Goal: Information Seeking & Learning: Learn about a topic

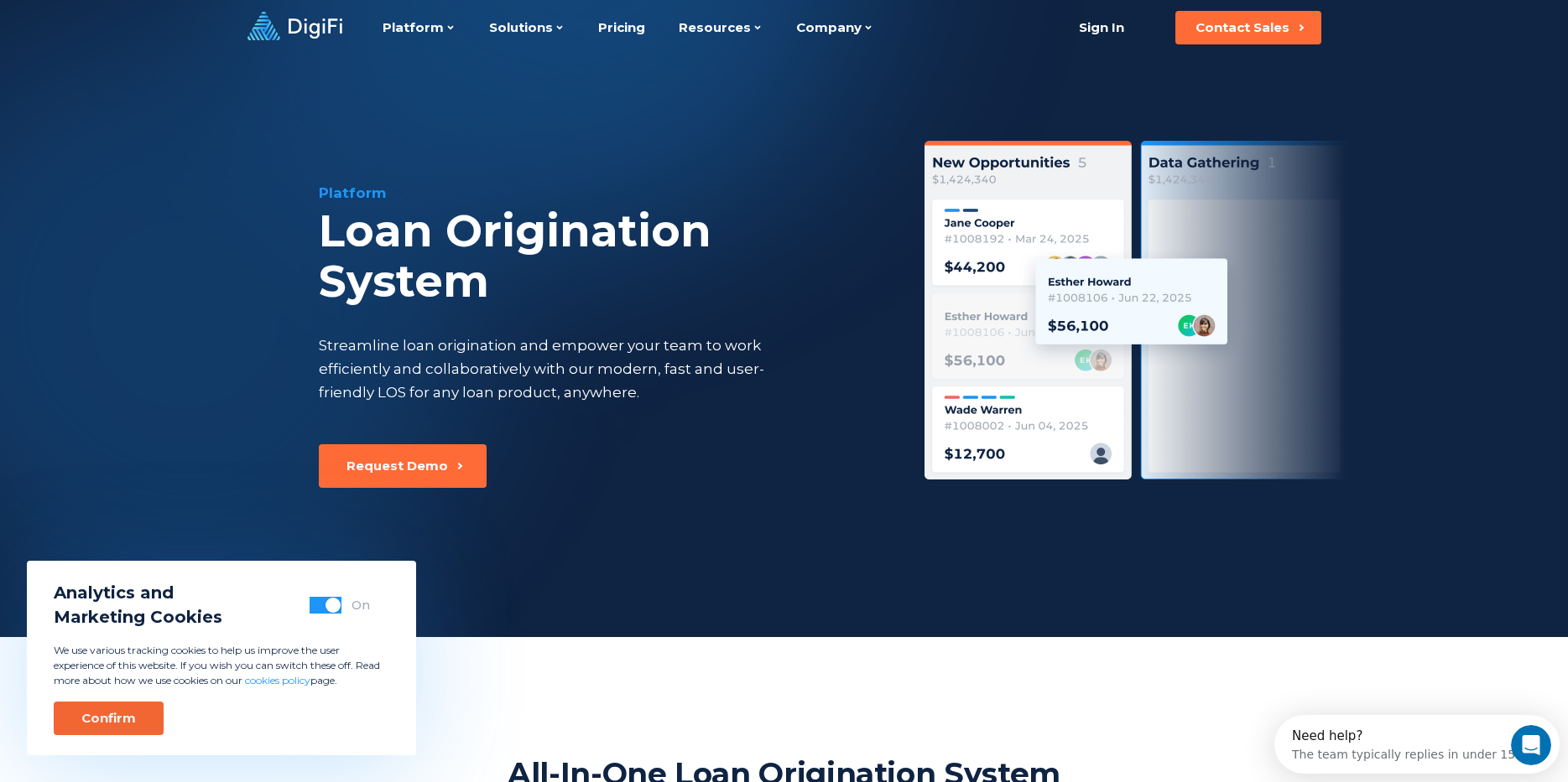
click at [139, 712] on button "Confirm" at bounding box center [108, 718] width 110 height 34
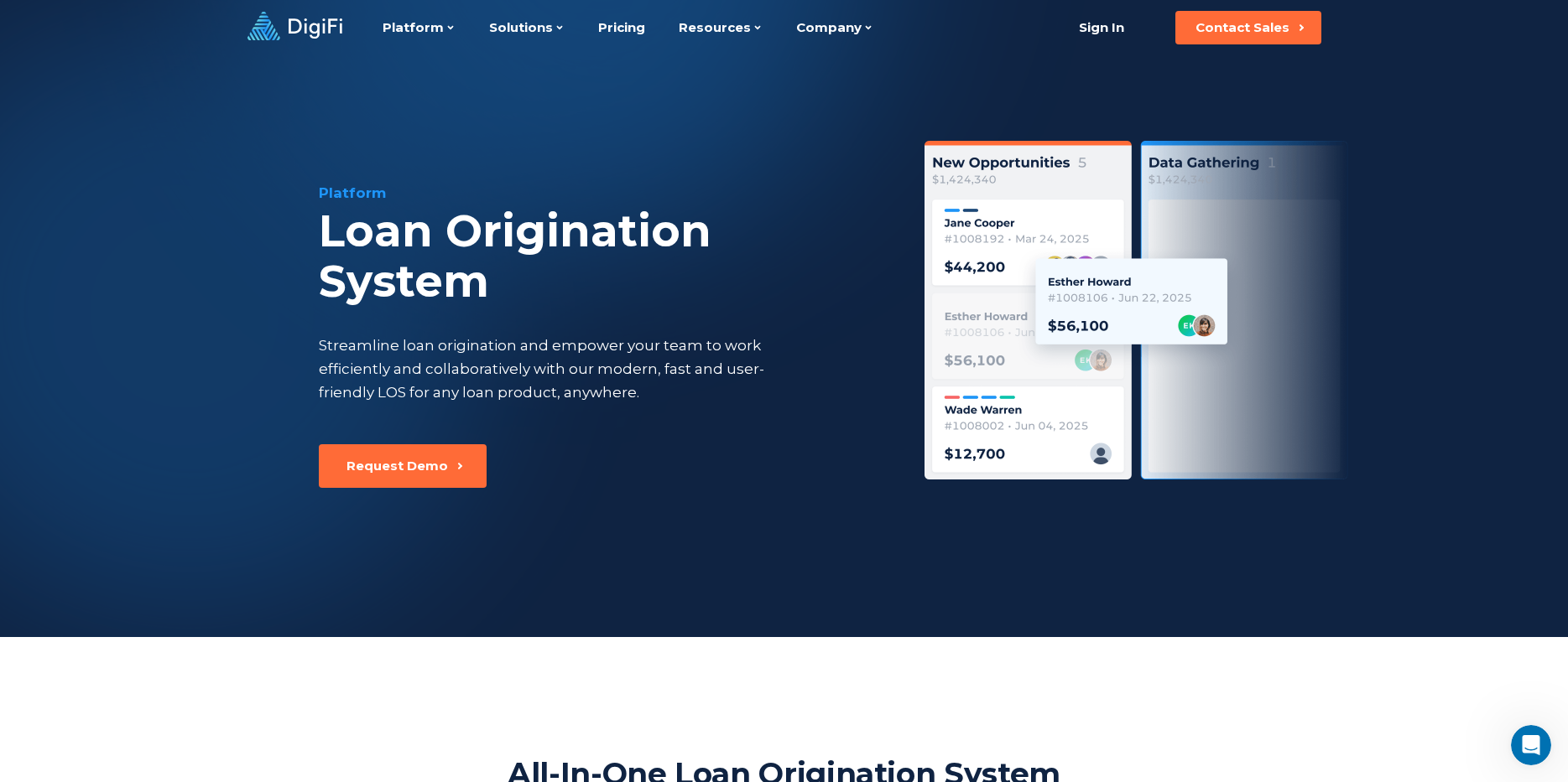
click at [555, 142] on div "Platform Loan Origination System Streamline loan origination and empower your t…" at bounding box center [785, 346] width 1146 height 582
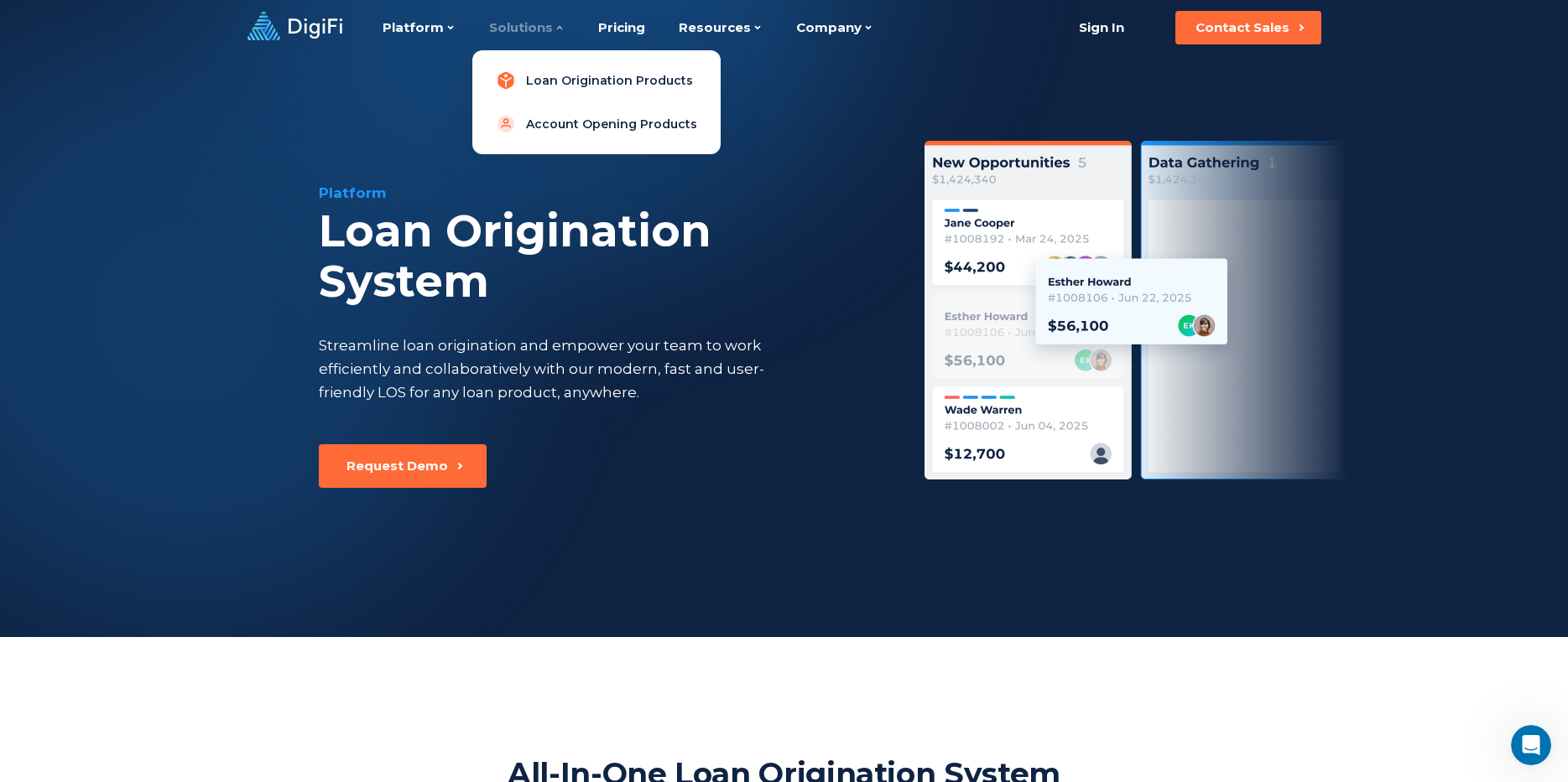
click at [542, 76] on link "Loan Origination Products" at bounding box center [596, 80] width 221 height 34
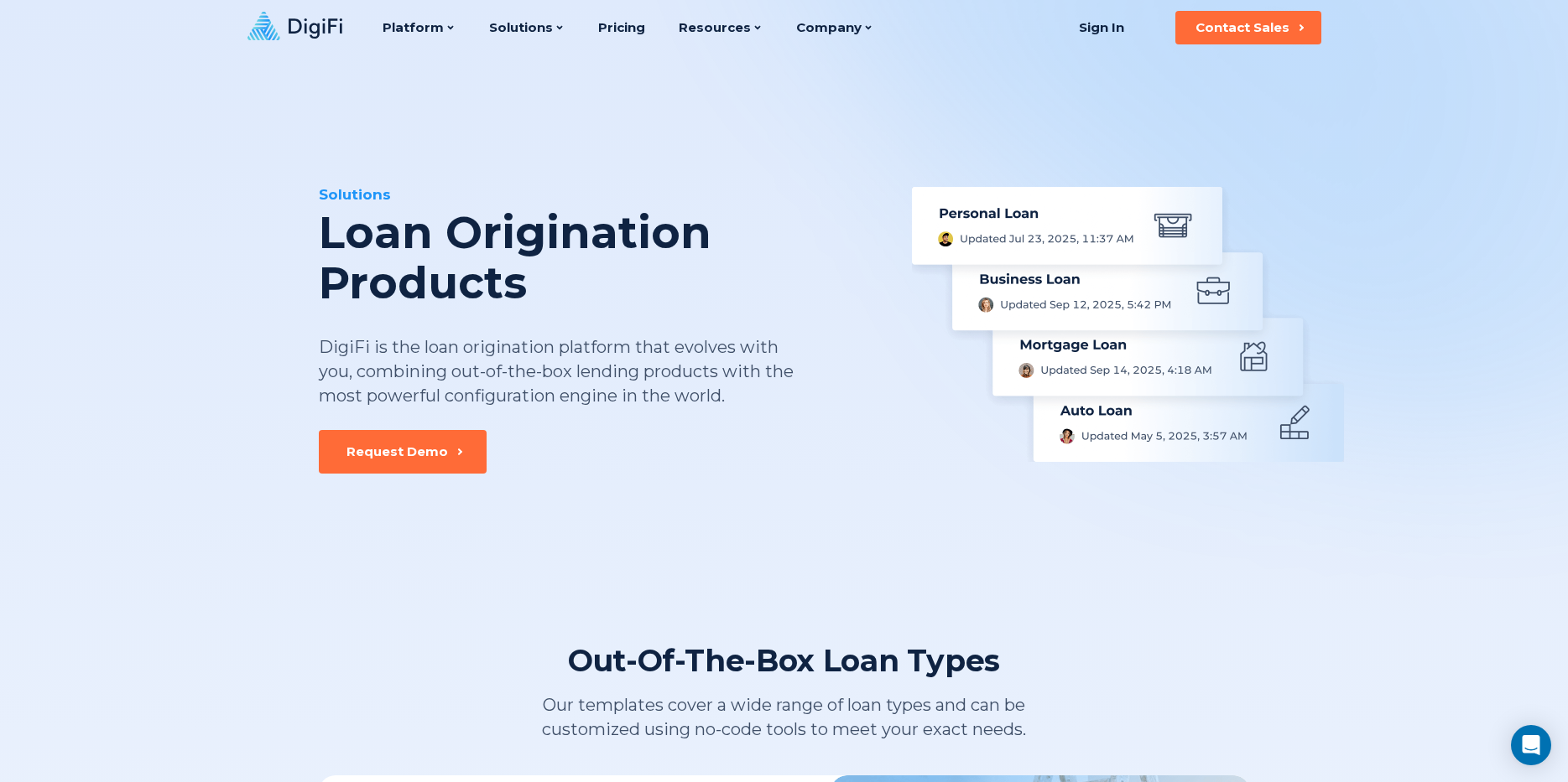
click at [407, 195] on div "Solutions" at bounding box center [600, 194] width 564 height 20
click at [613, 29] on link "Pricing" at bounding box center [621, 28] width 47 height 55
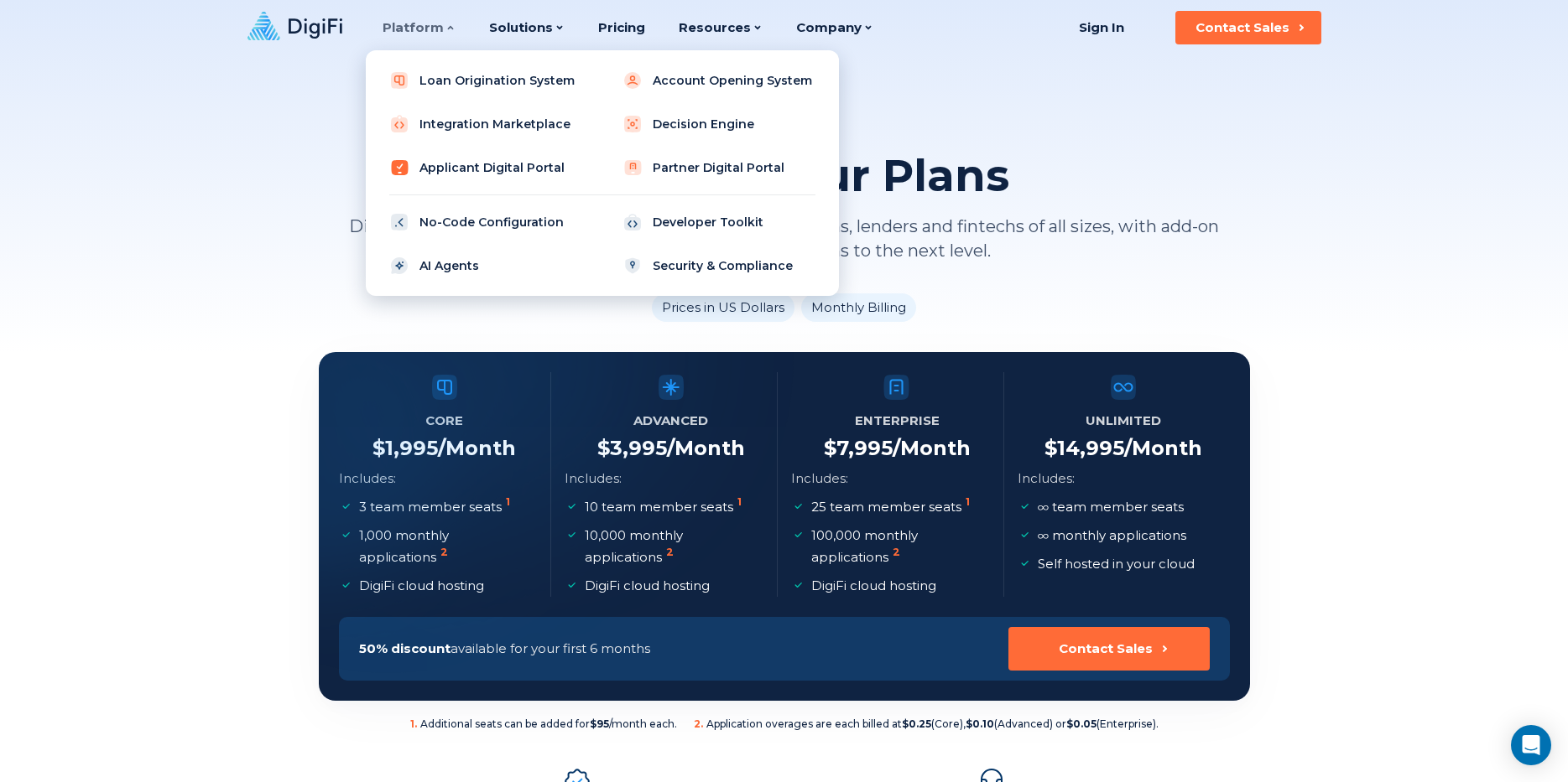
click at [433, 168] on link "Applicant Digital Portal" at bounding box center [486, 167] width 213 height 34
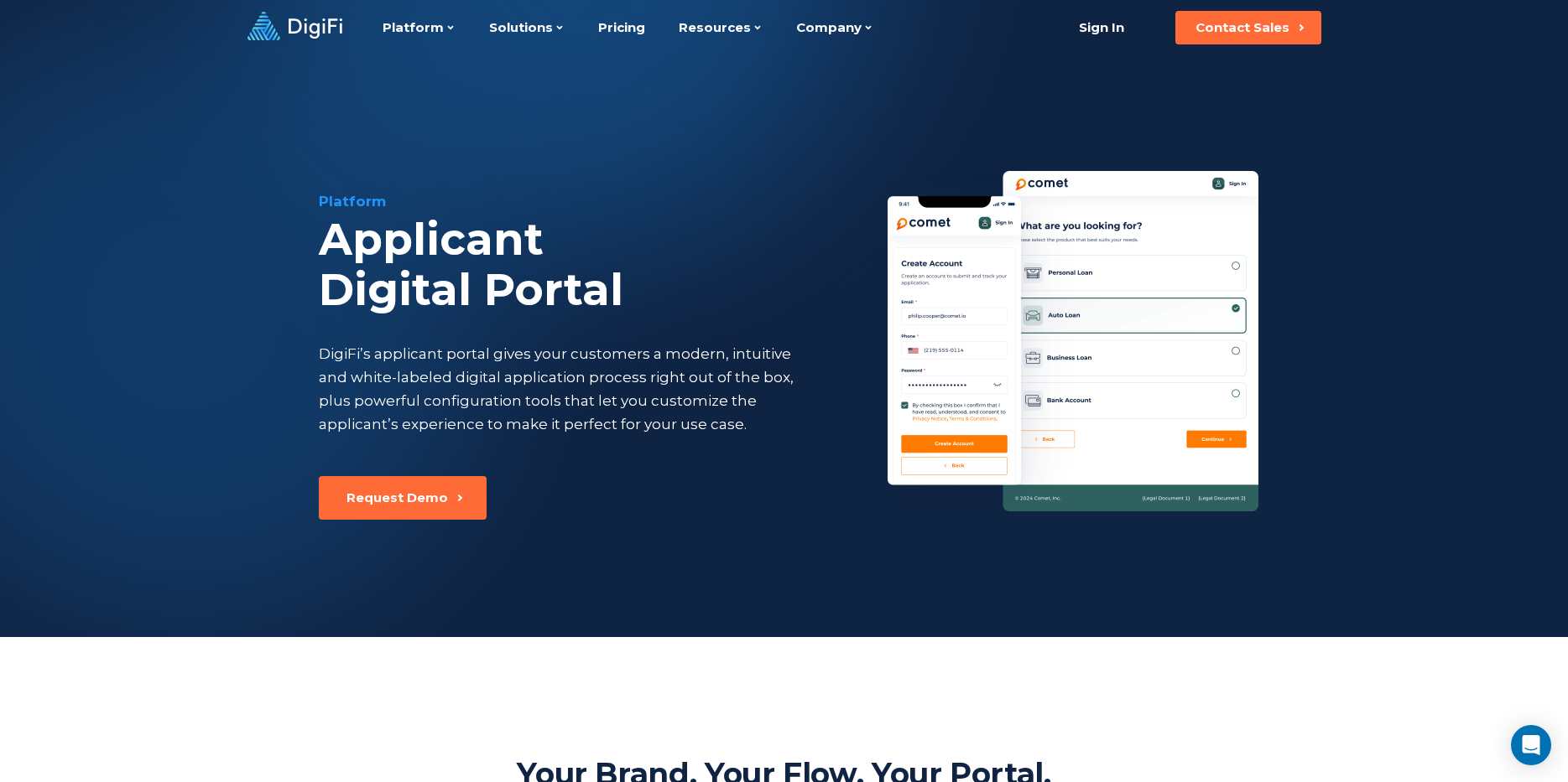
click at [312, 69] on div "Platform Applicant Digital Portal DigiFi’s applicant portal gives your customer…" at bounding box center [785, 346] width 1146 height 582
click at [140, 124] on div at bounding box center [183, 313] width 855 height 853
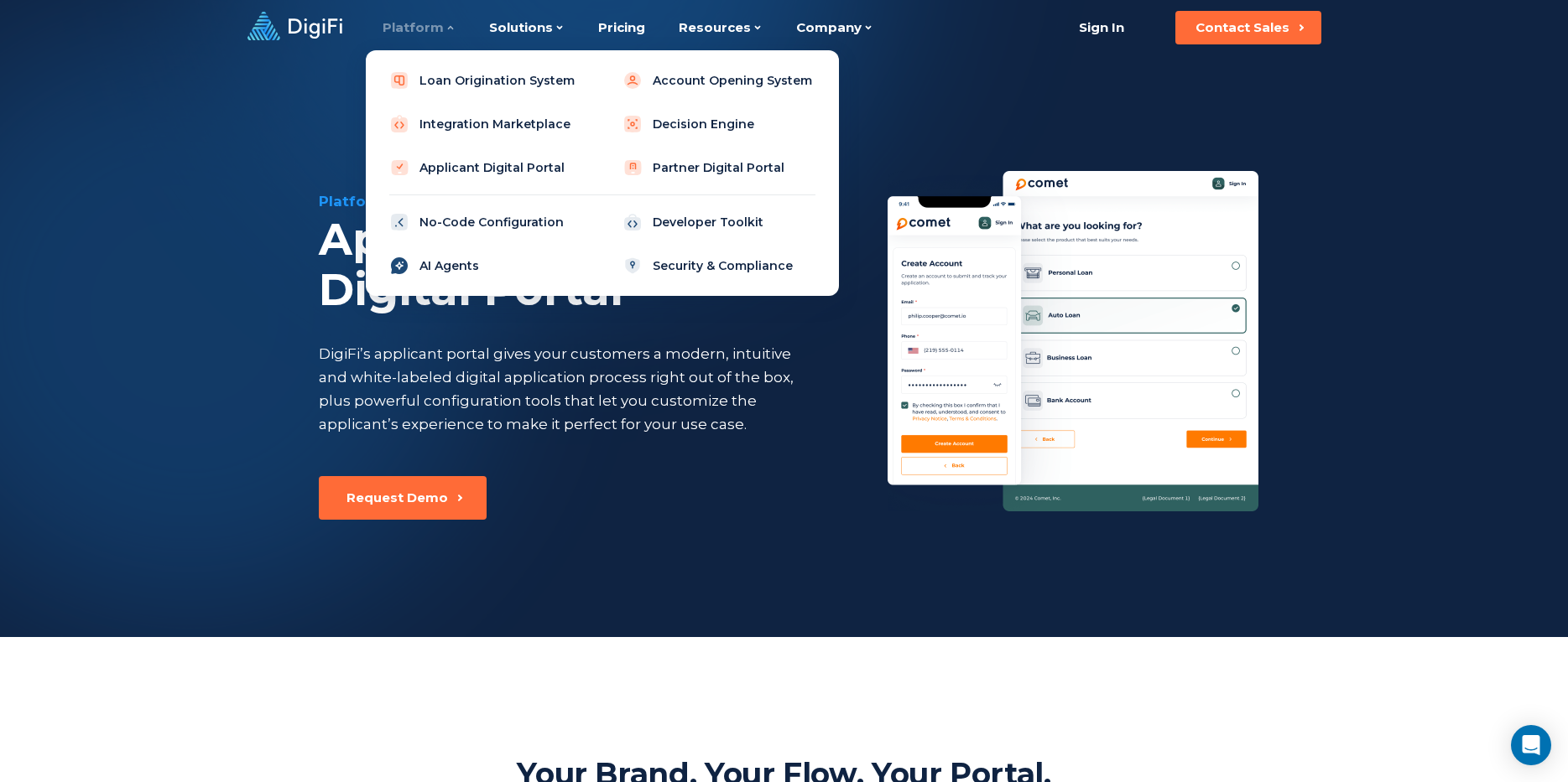
click at [455, 265] on link "AI Agents" at bounding box center [486, 266] width 213 height 34
